Goal: Check status: Verify the current state of an ongoing process or item

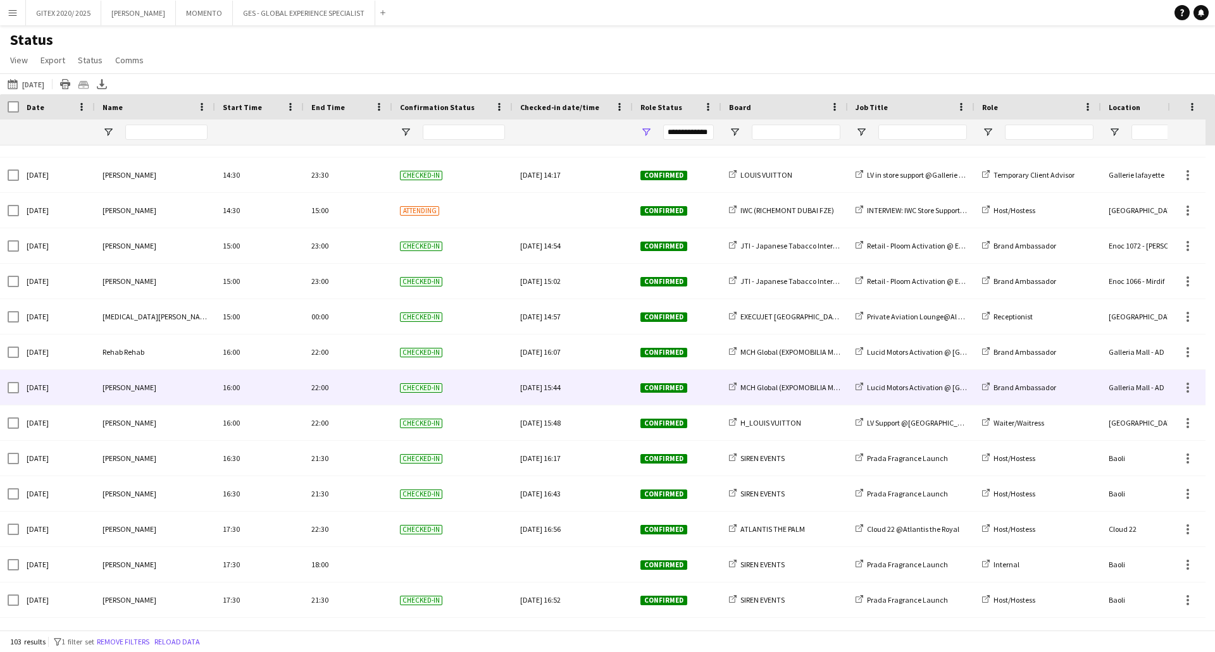
scroll to position [3175, 0]
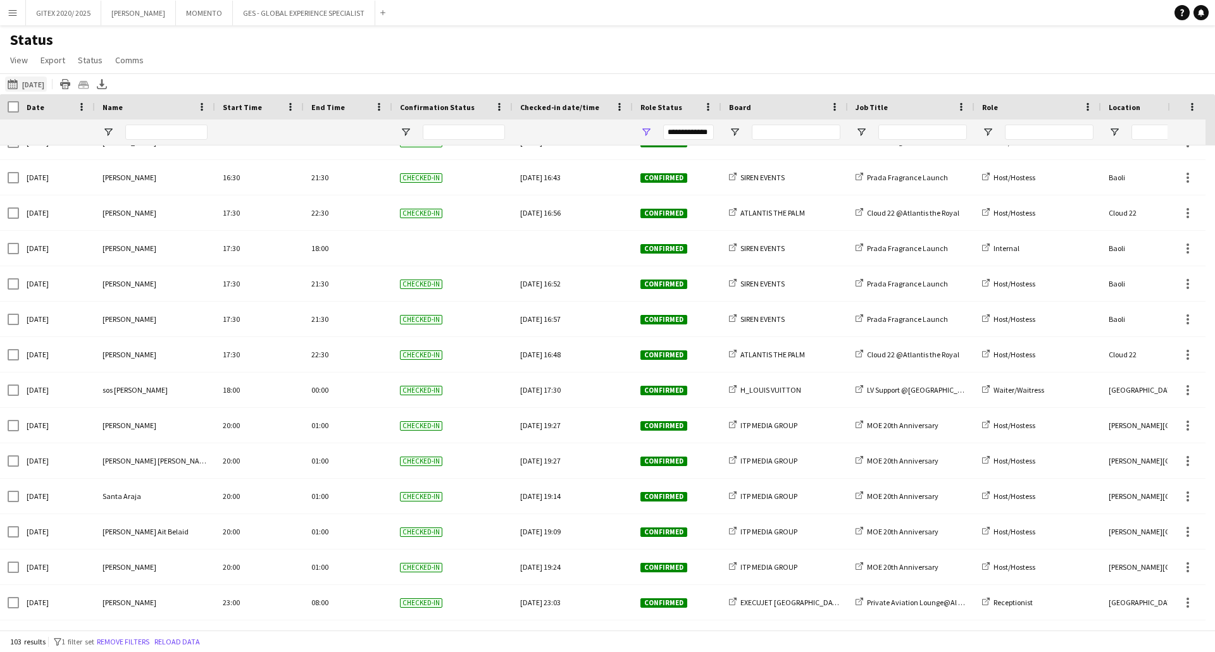
click at [42, 81] on button "[DATE] to [DATE] [DATE]" at bounding box center [26, 84] width 42 height 15
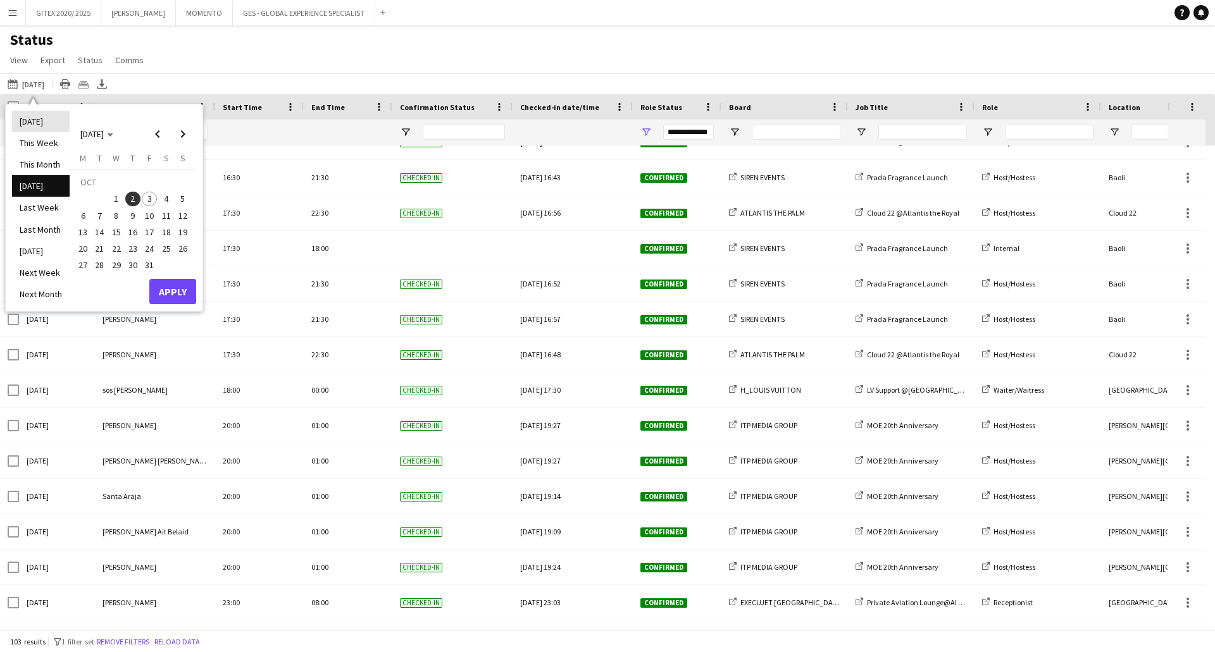
click at [51, 115] on li "[DATE]" at bounding box center [41, 122] width 58 height 22
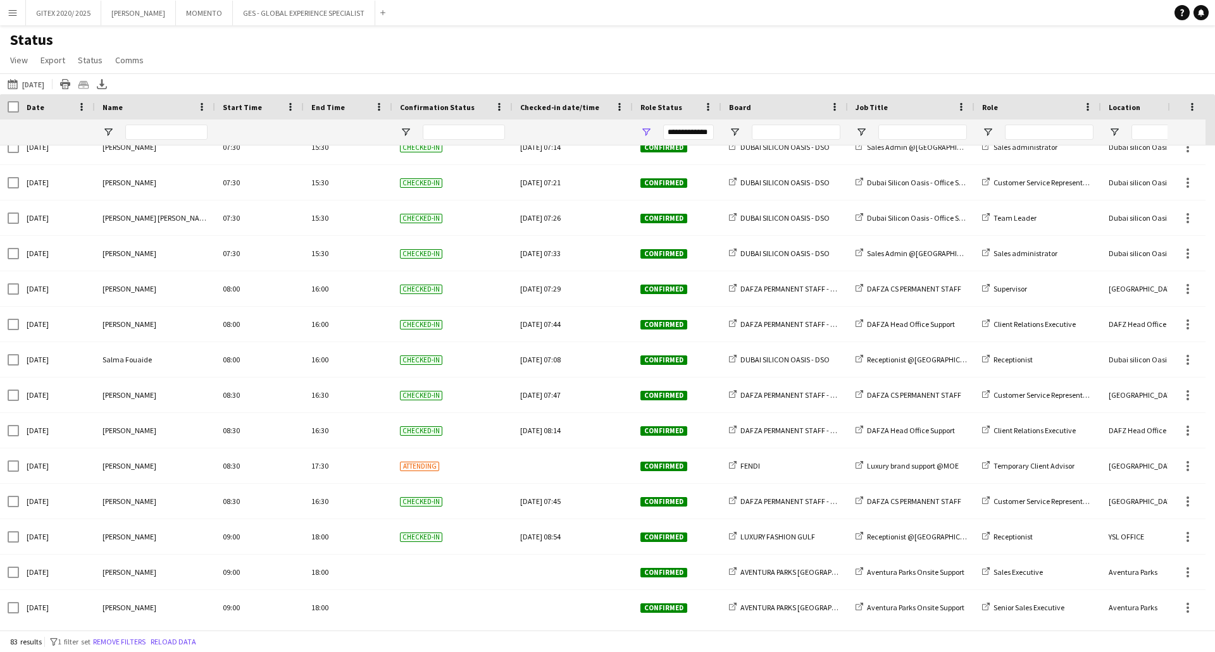
scroll to position [0, 0]
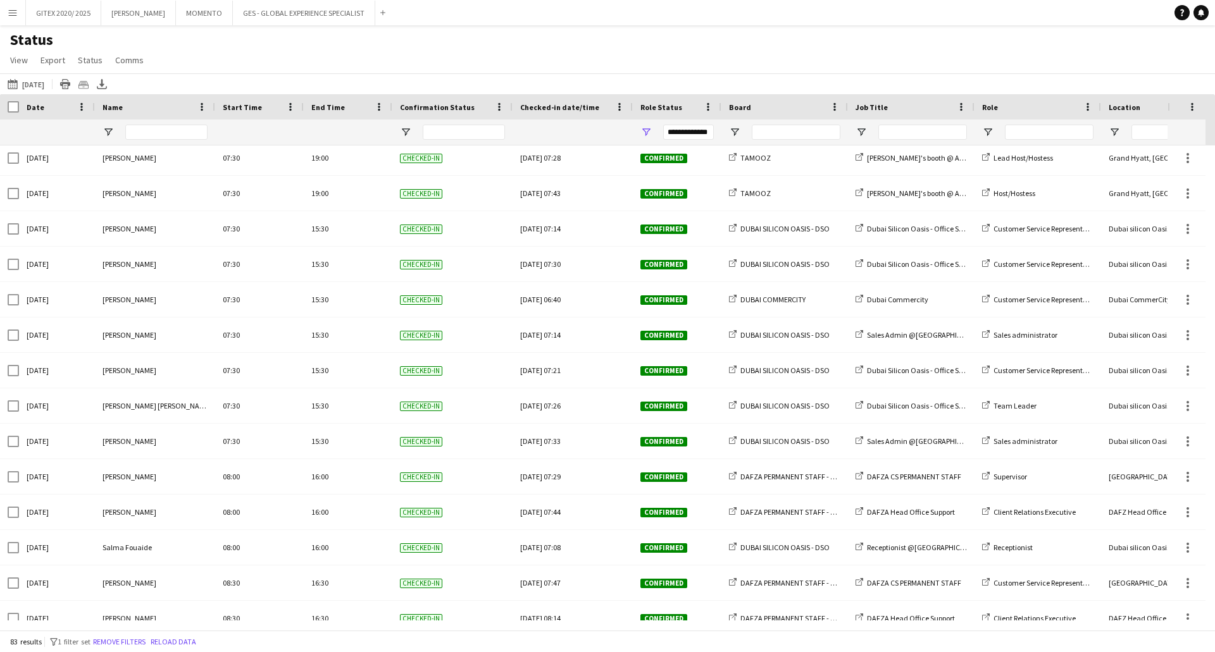
scroll to position [696, 0]
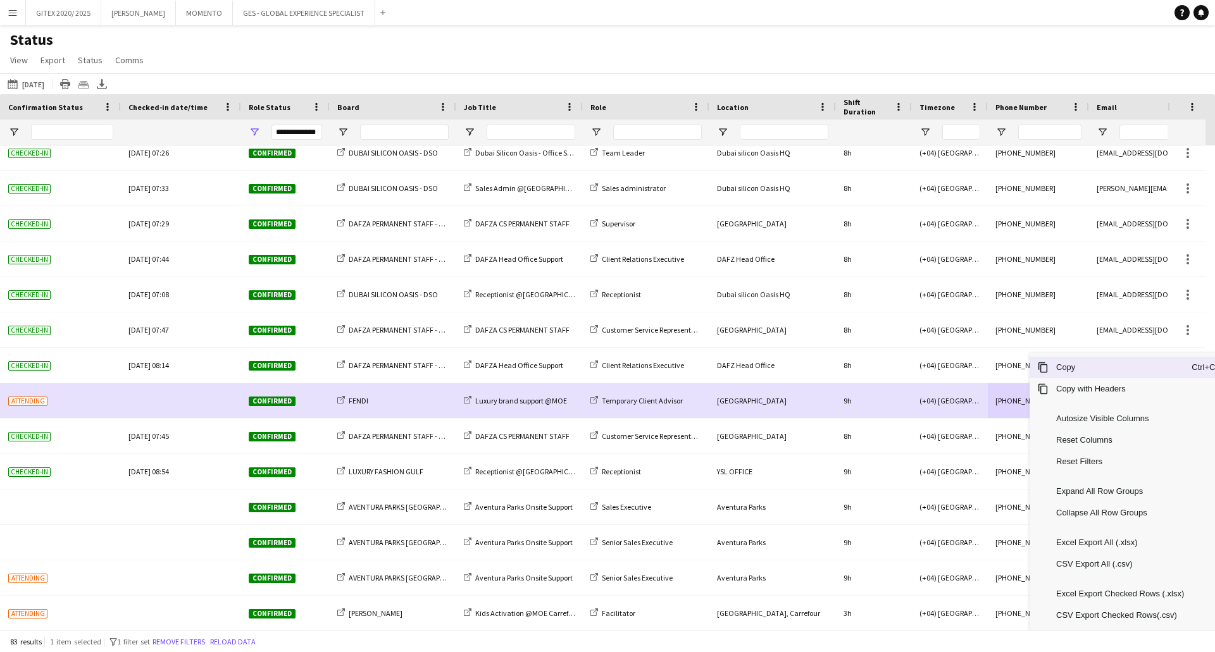
click at [1057, 364] on span "Copy" at bounding box center [1119, 368] width 143 height 22
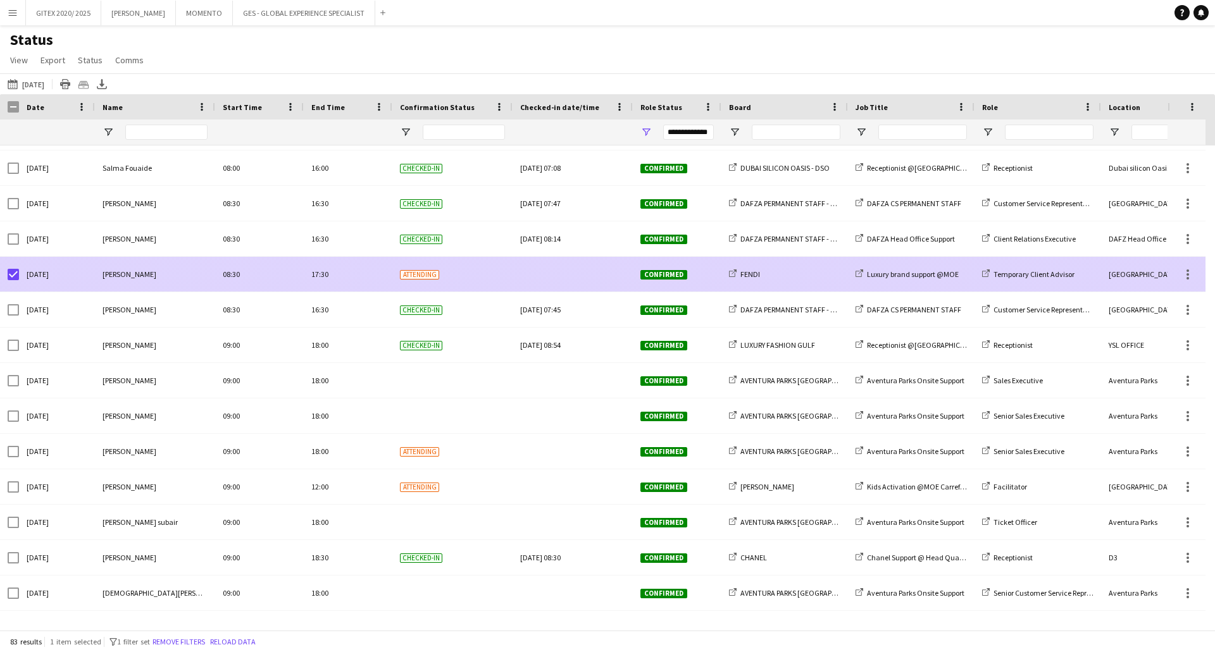
click at [6, 278] on div at bounding box center [9, 274] width 19 height 35
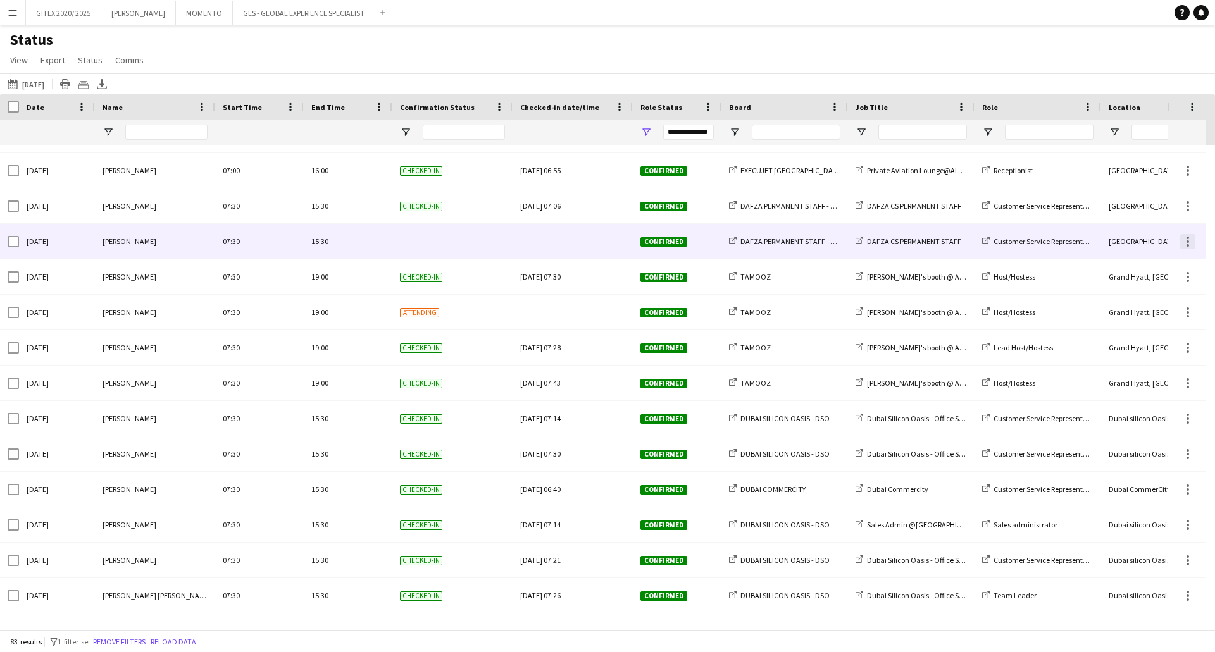
click at [1188, 239] on div at bounding box center [1187, 238] width 3 height 3
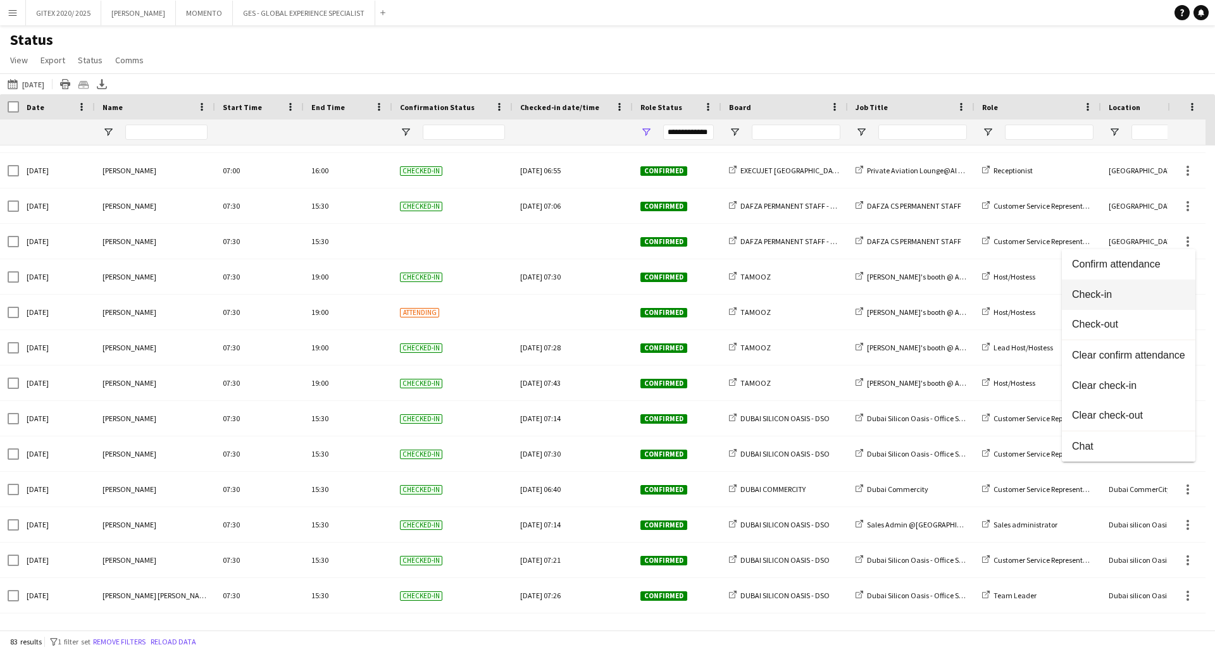
click at [1122, 306] on button "Check-in" at bounding box center [1129, 295] width 134 height 30
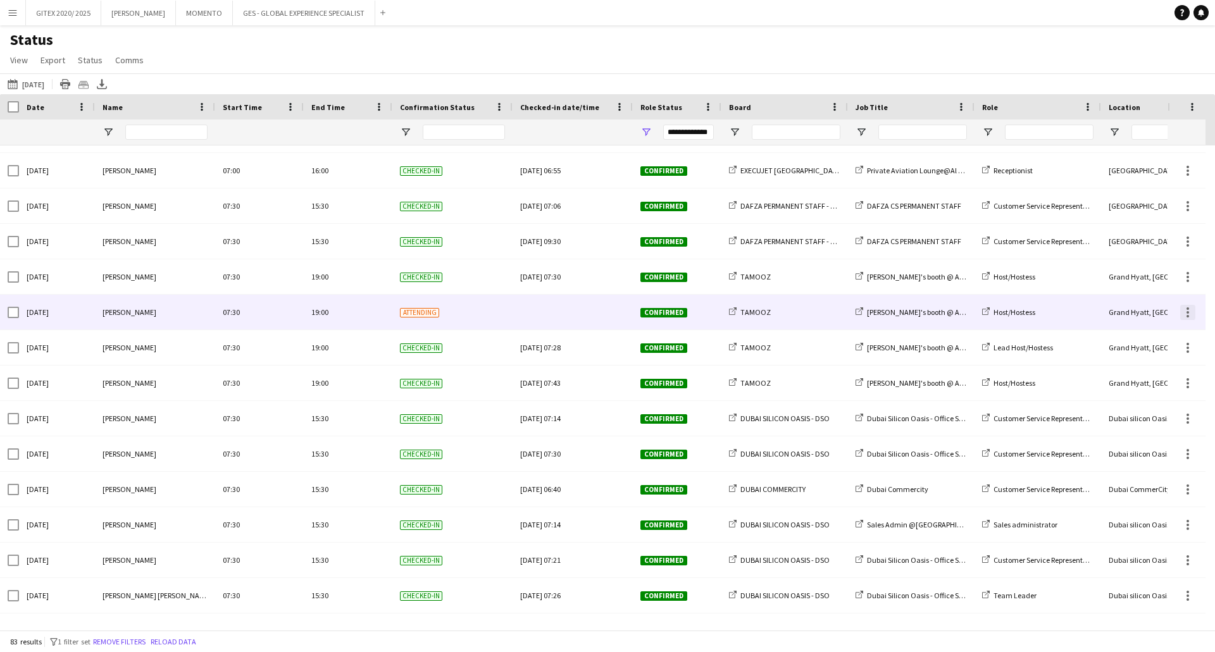
click at [1190, 305] on div at bounding box center [1187, 312] width 15 height 15
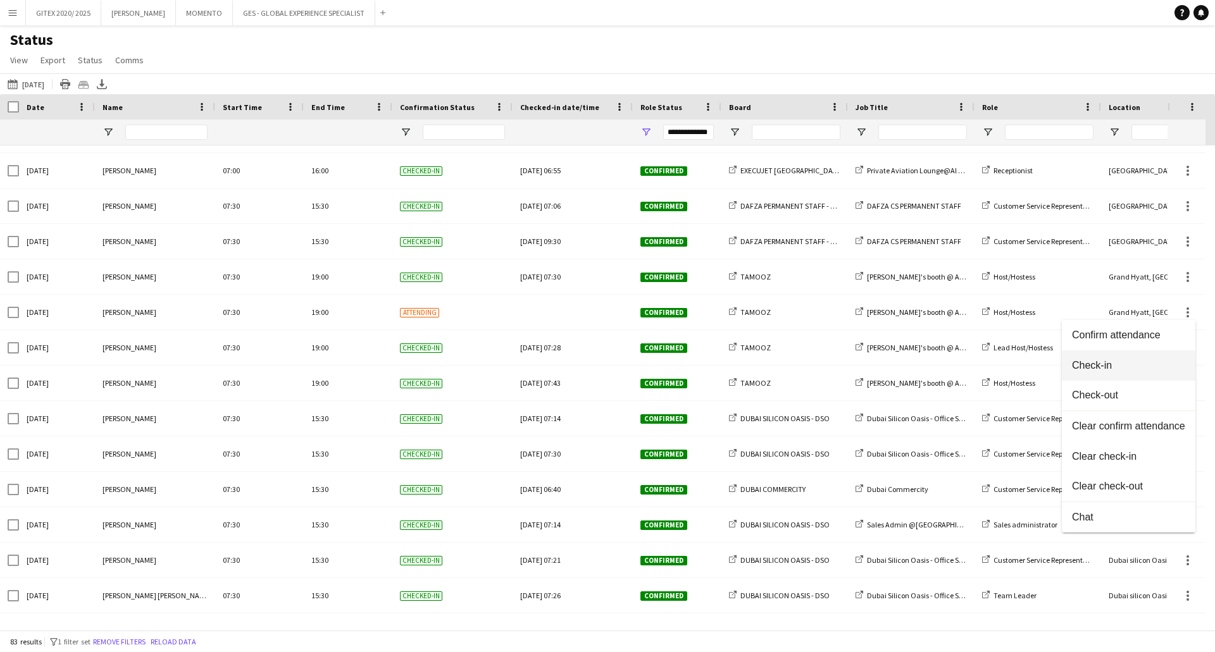
drag, startPoint x: 1102, startPoint y: 368, endPoint x: 1076, endPoint y: 362, distance: 25.9
click at [1099, 364] on span "Check-in" at bounding box center [1128, 365] width 113 height 11
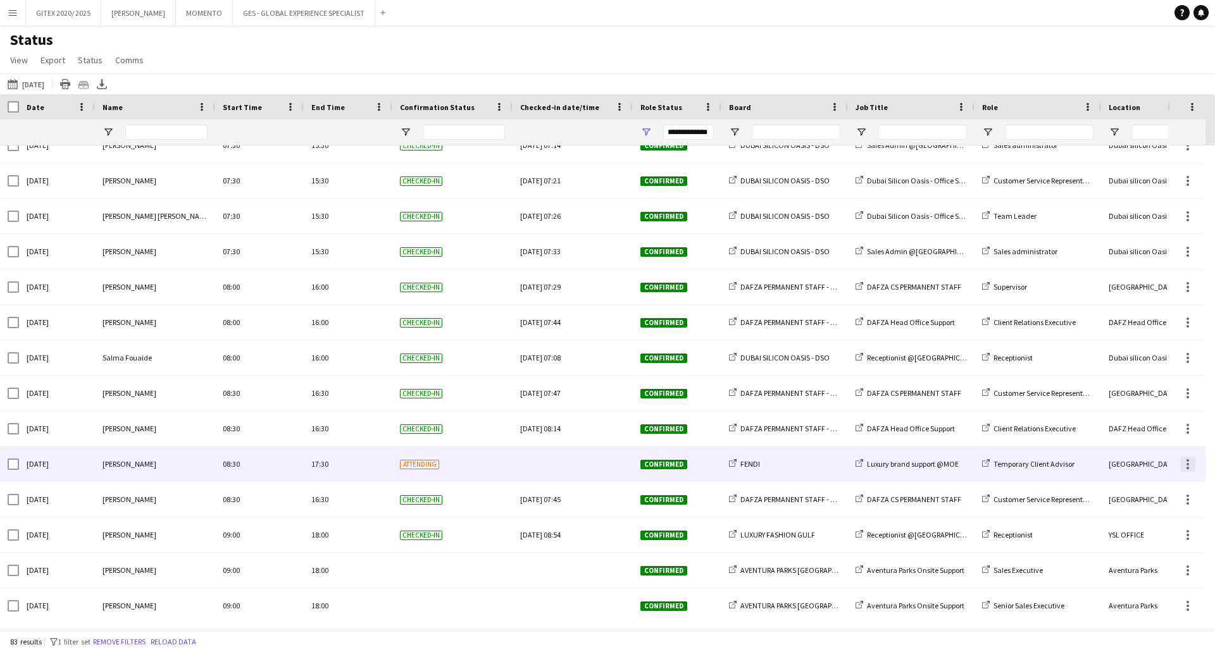
click at [1191, 471] on div at bounding box center [1187, 464] width 15 height 15
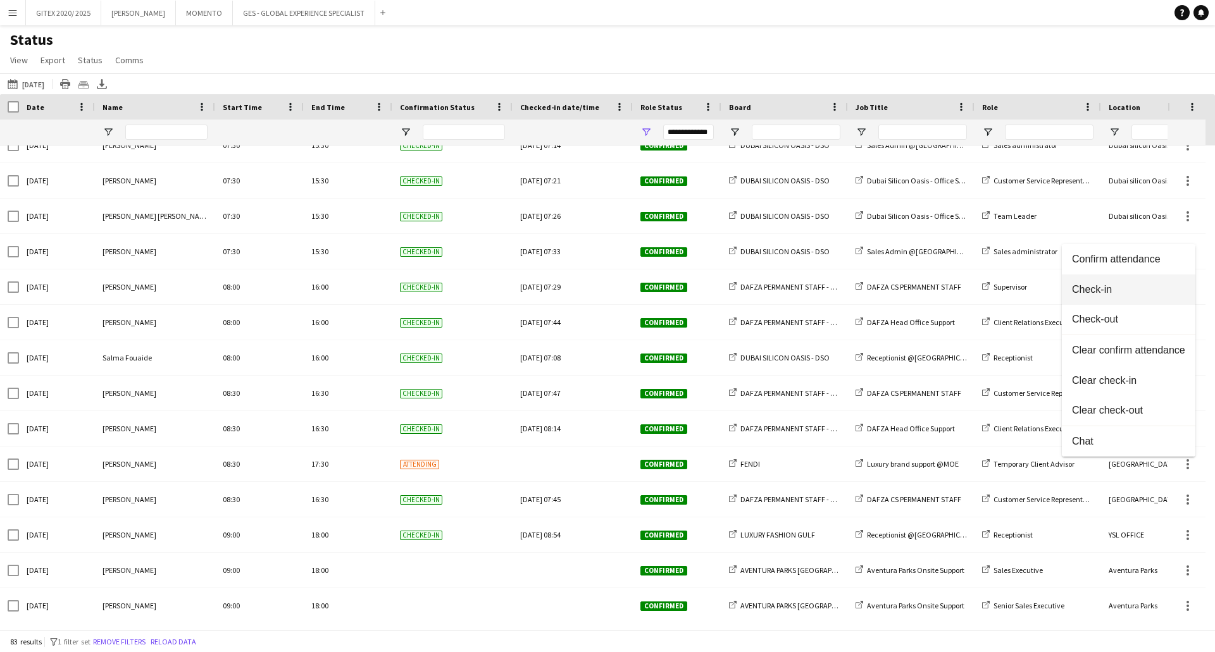
click at [1098, 289] on span "Check-in" at bounding box center [1128, 289] width 113 height 11
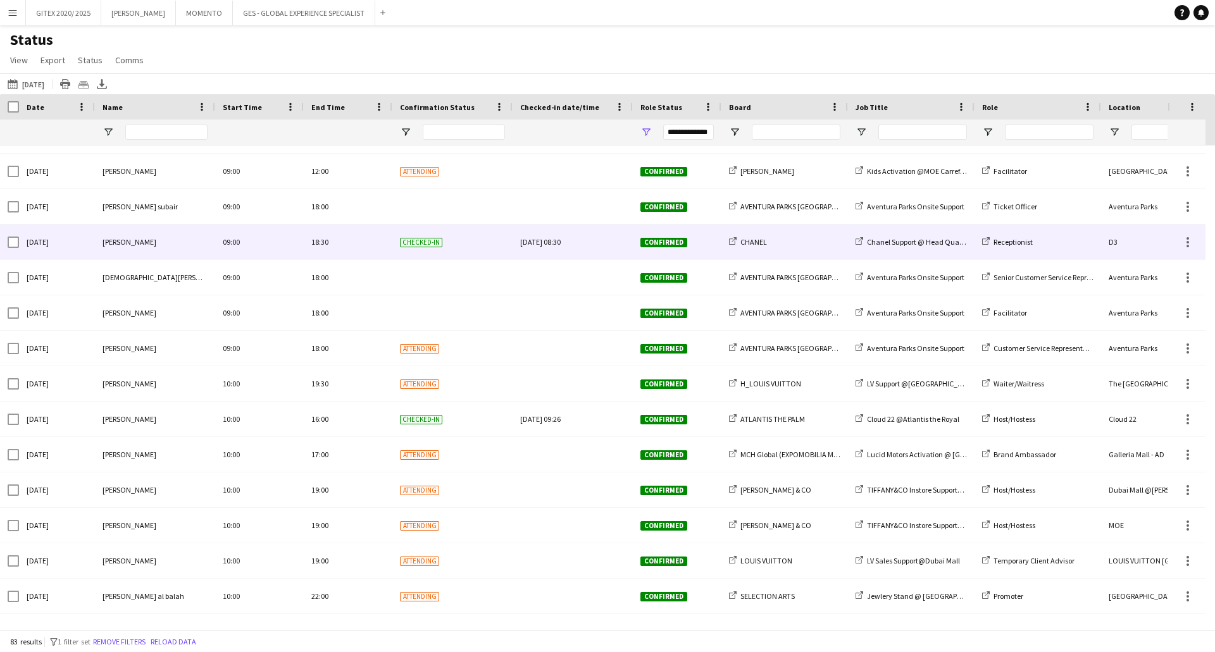
scroll to position [949, 0]
